Goal: Task Accomplishment & Management: Manage account settings

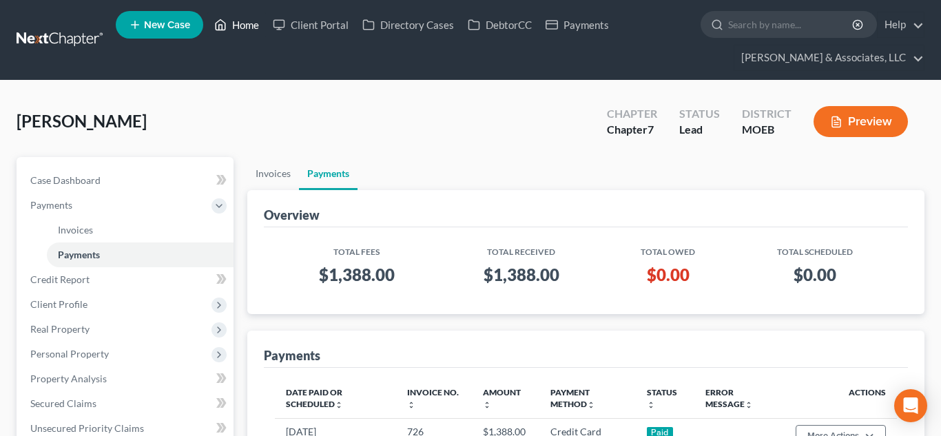
click at [242, 28] on link "Home" at bounding box center [236, 24] width 59 height 25
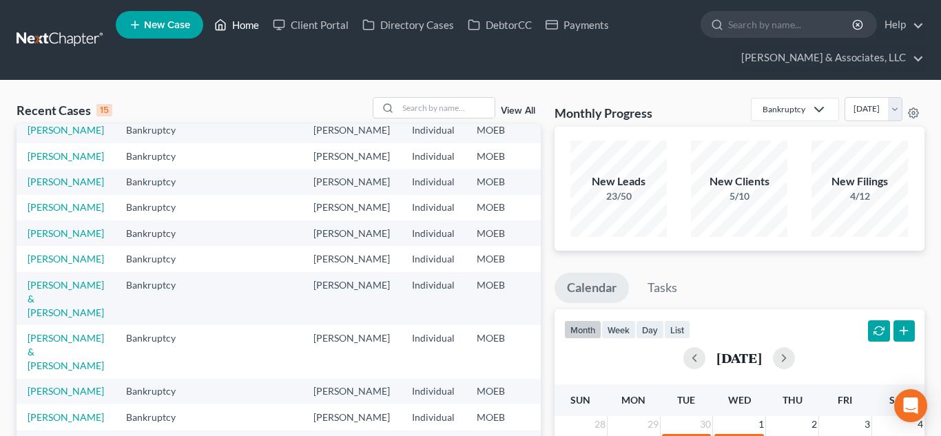
scroll to position [37, 0]
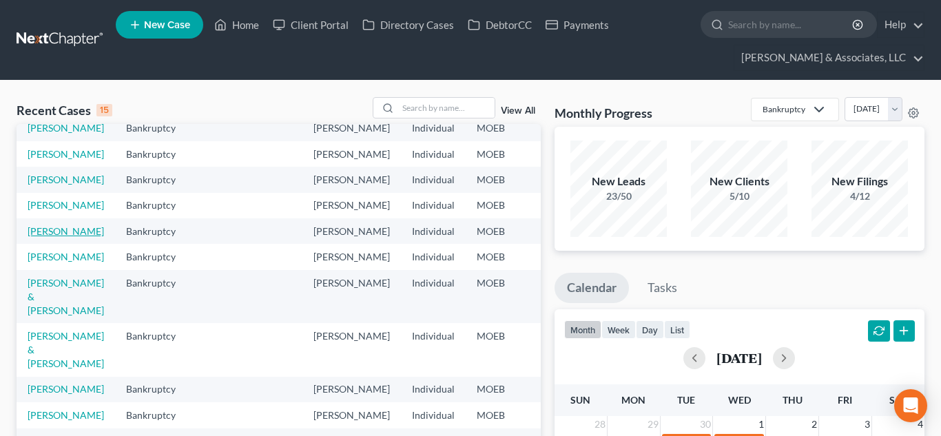
click at [52, 237] on link "[PERSON_NAME]" at bounding box center [66, 231] width 76 height 12
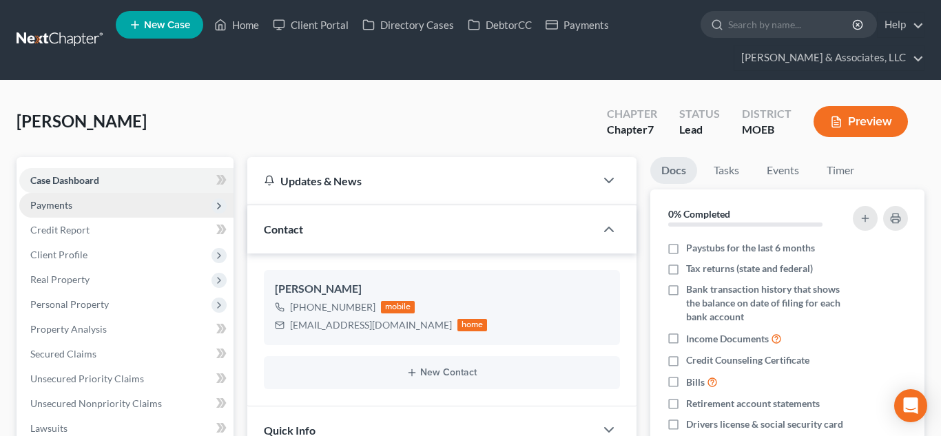
click at [48, 208] on span "Payments" at bounding box center [51, 205] width 42 height 12
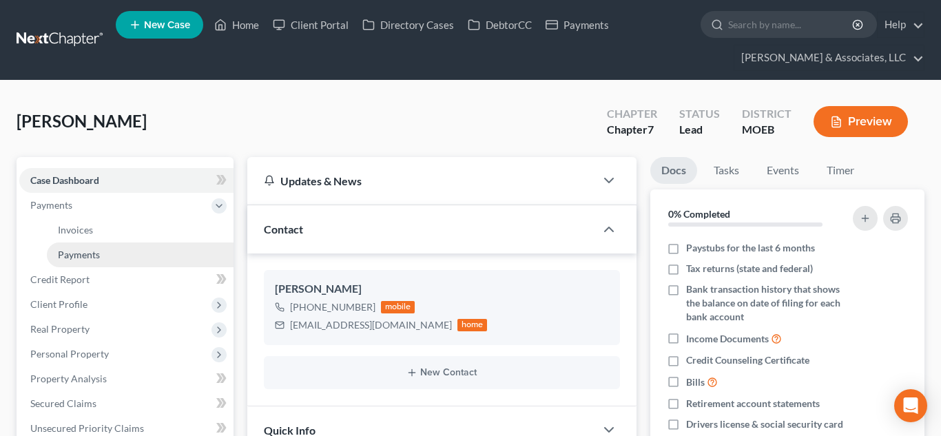
scroll to position [1478, 0]
click at [117, 252] on link "Payments" at bounding box center [140, 254] width 187 height 25
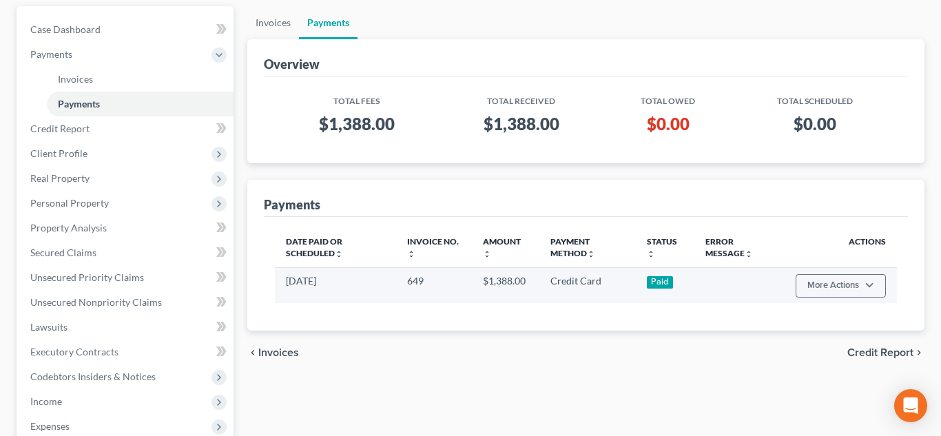
scroll to position [155, 0]
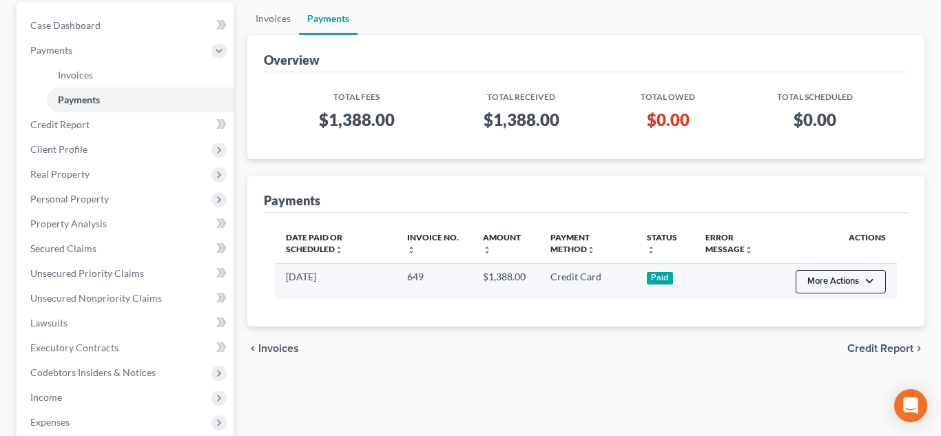
click at [869, 282] on button "More Actions" at bounding box center [840, 281] width 90 height 23
click at [833, 310] on link "Refund" at bounding box center [832, 310] width 77 height 23
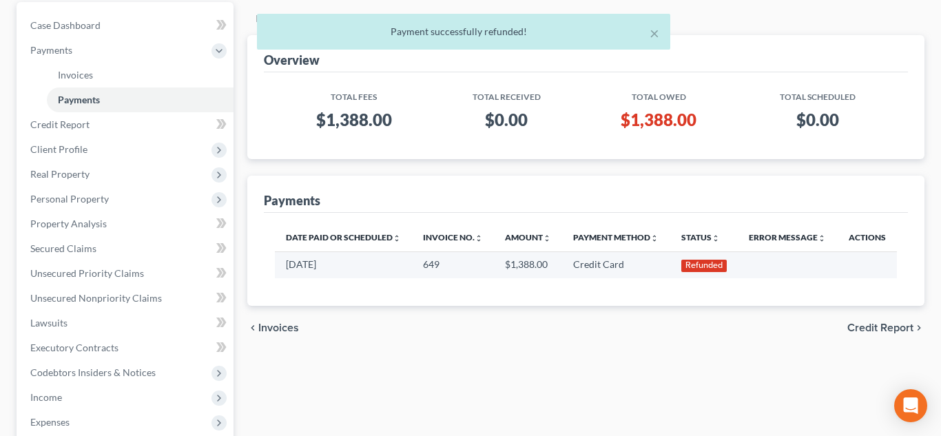
click at [98, 30] on div "× Payment successfully refunded!" at bounding box center [463, 35] width 941 height 43
click at [83, 28] on div "× Payment successfully refunded!" at bounding box center [463, 35] width 941 height 43
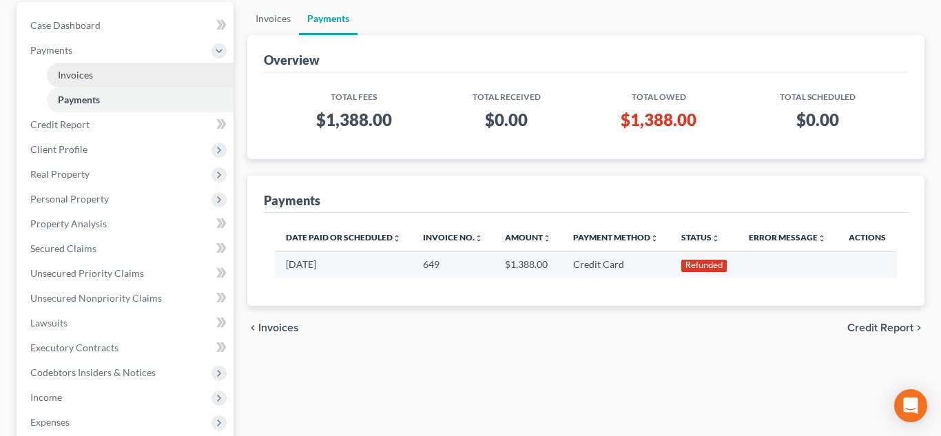
scroll to position [0, 0]
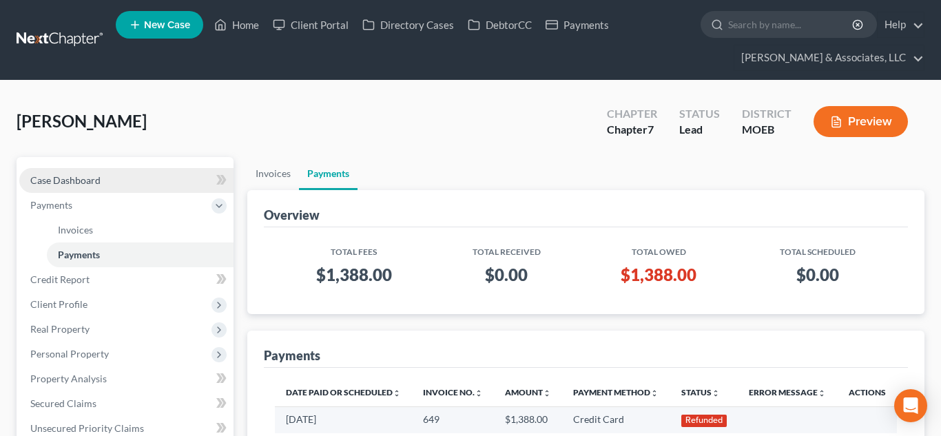
click at [82, 171] on link "Case Dashboard" at bounding box center [126, 180] width 214 height 25
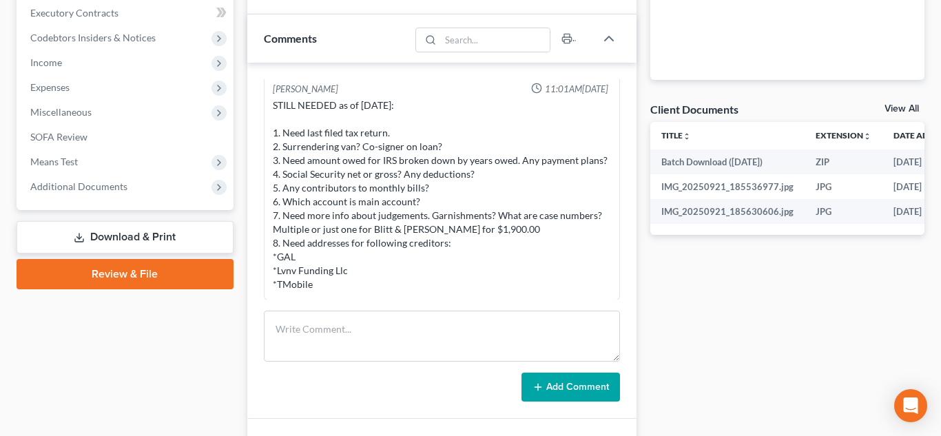
scroll to position [451, 0]
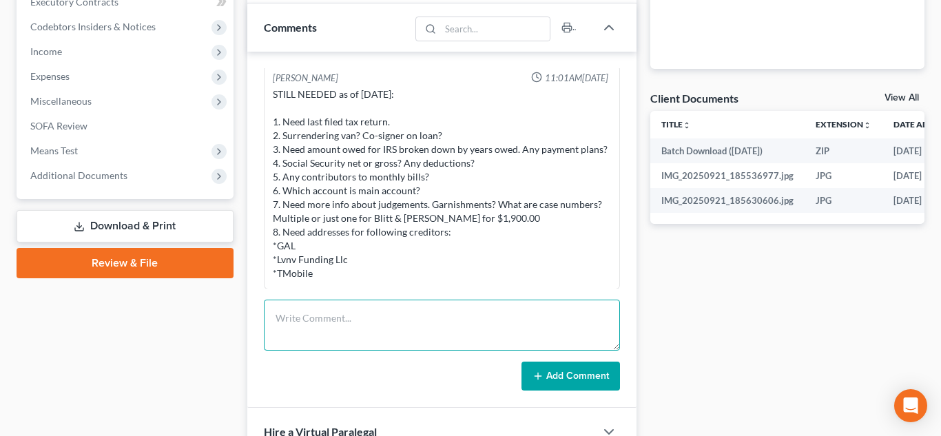
click at [435, 322] on textarea at bounding box center [442, 325] width 356 height 51
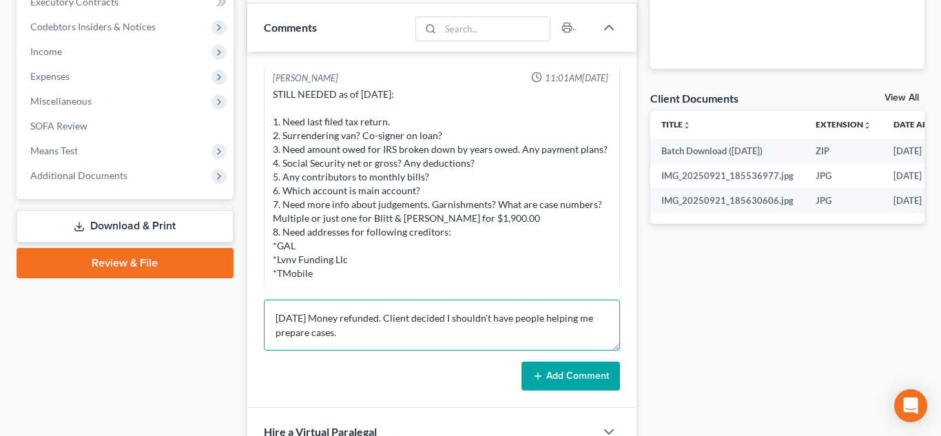
type textarea "[DATE] Money refunded. Client decided I shouldn't have people helping me prepar…"
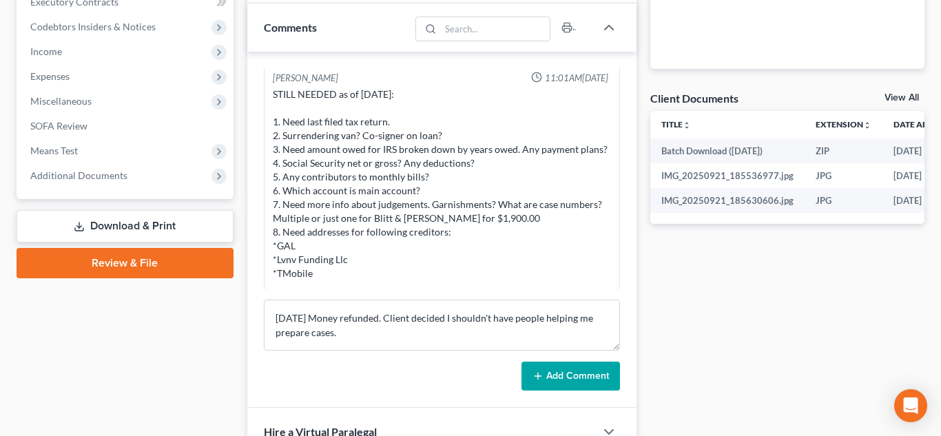
click at [578, 370] on button "Add Comment" at bounding box center [570, 376] width 98 height 29
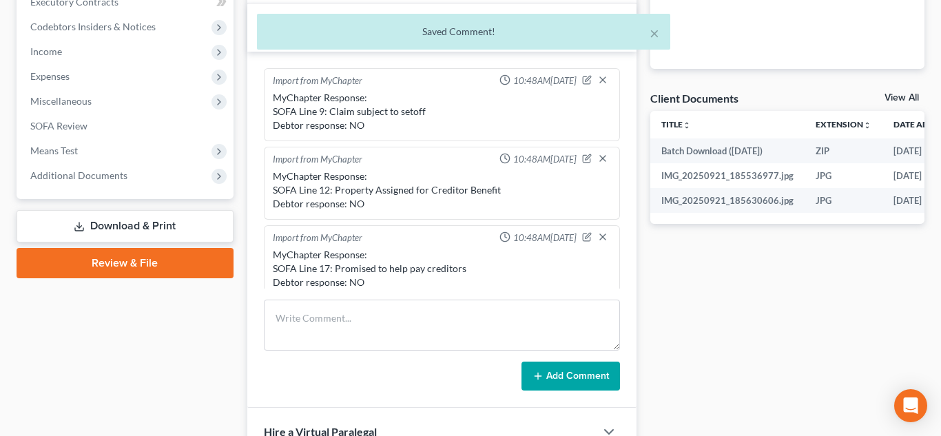
scroll to position [0, 0]
